Goal: Information Seeking & Learning: Check status

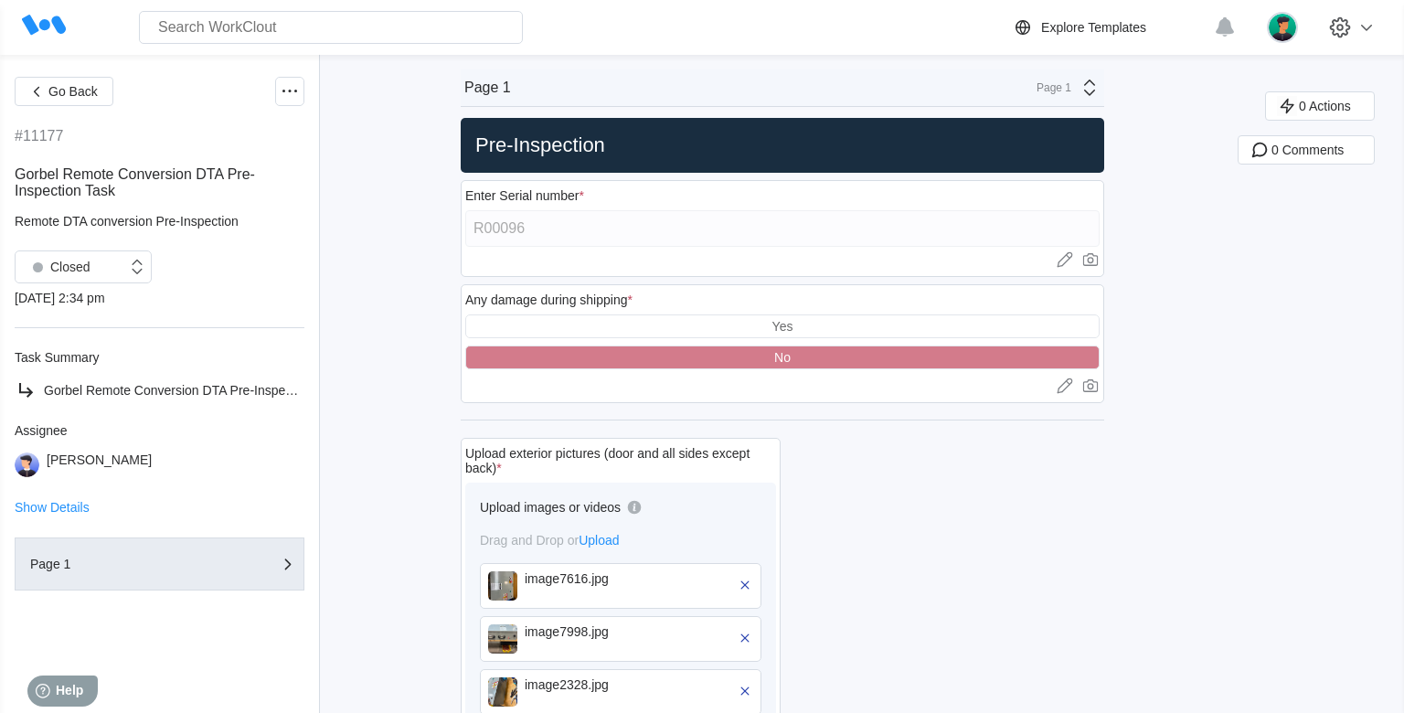
click at [867, 487] on div at bounding box center [944, 676] width 320 height 485
